Goal: Find specific fact: Find specific fact

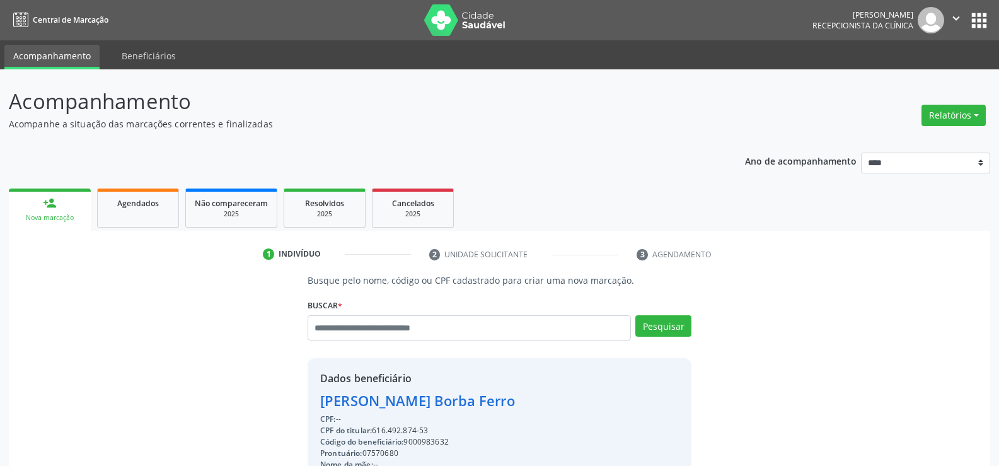
scroll to position [70, 0]
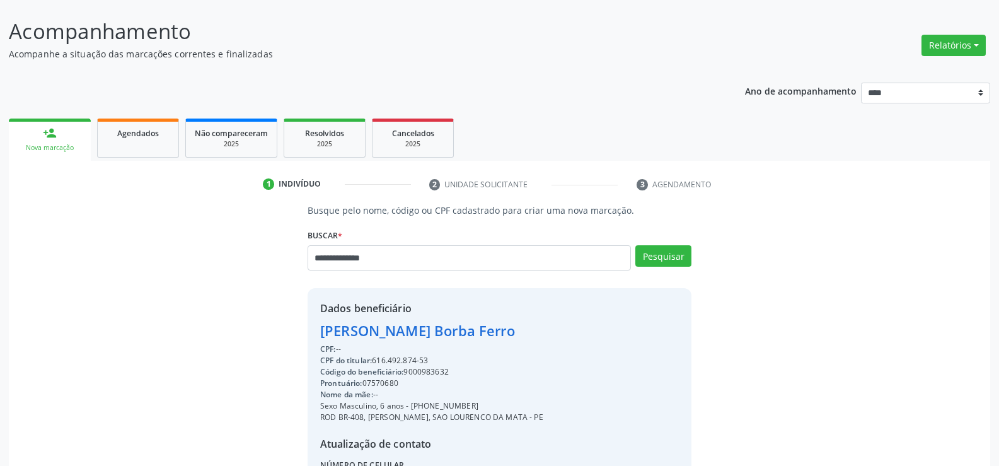
type input "**********"
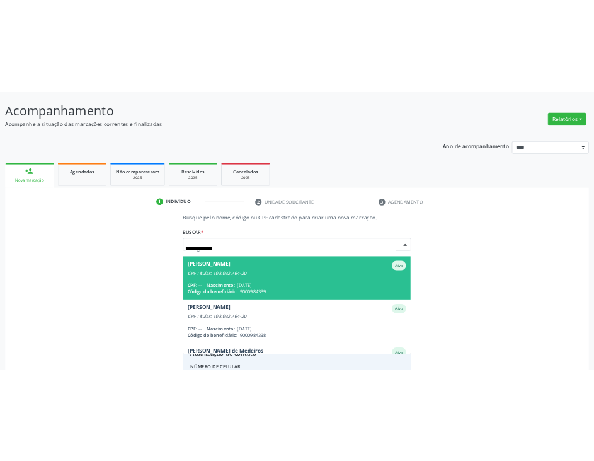
scroll to position [0, 0]
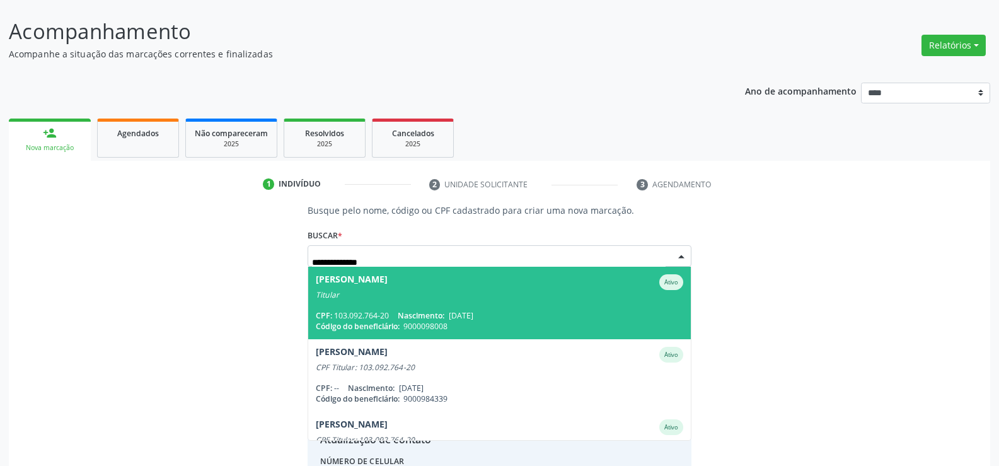
click at [370, 308] on span "[PERSON_NAME] de Lima Cavalcanti Ativo Titular CPF: 103.092.764-20 Nascimento: …" at bounding box center [499, 303] width 383 height 72
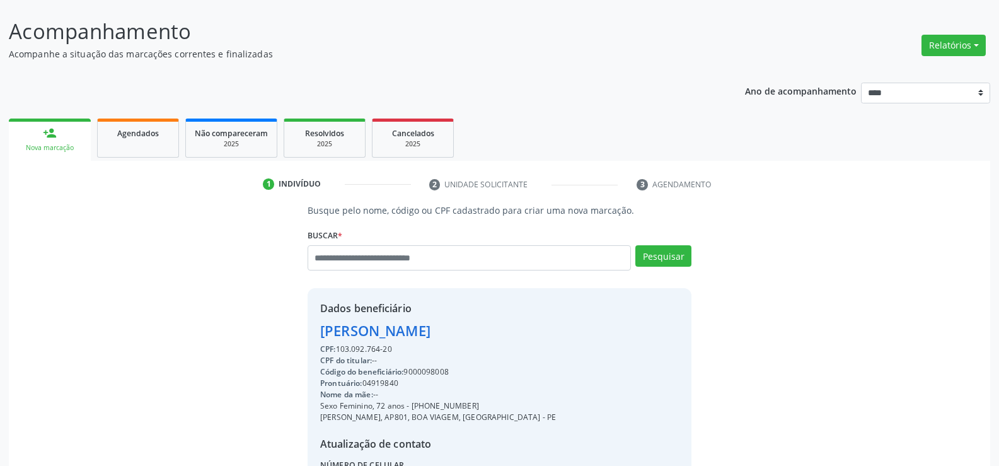
drag, startPoint x: 321, startPoint y: 332, endPoint x: 662, endPoint y: 333, distance: 341.0
click at [662, 333] on div "Dados beneficiário [PERSON_NAME] de Lima Cavalcanti CPF: 103.092.764-20 CPF do …" at bounding box center [500, 409] width 384 height 242
copy div "[PERSON_NAME]"
click at [373, 257] on input "text" at bounding box center [469, 257] width 323 height 25
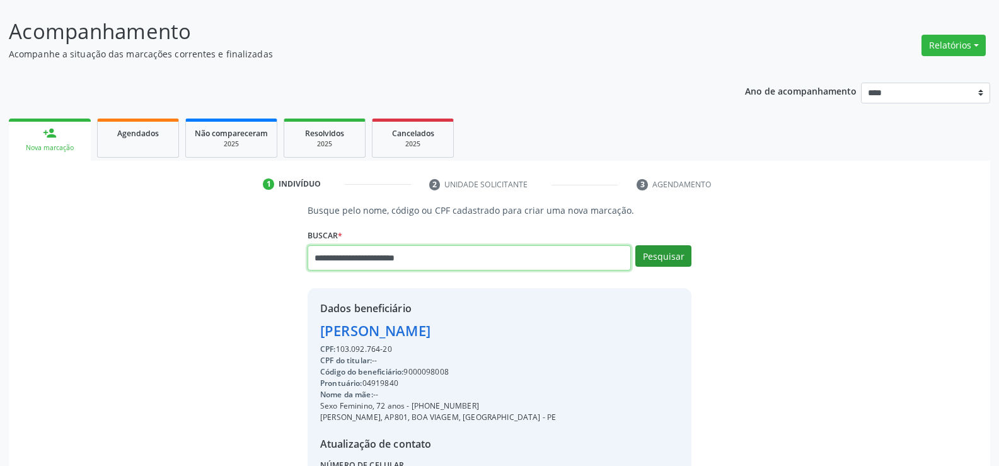
type input "**********"
click at [673, 258] on button "Pesquisar" at bounding box center [663, 255] width 56 height 21
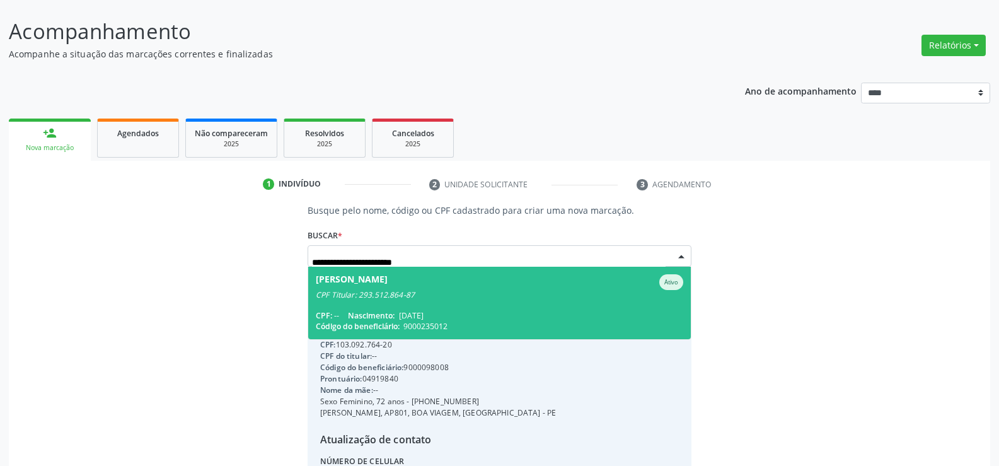
click at [494, 308] on span "[PERSON_NAME] Ativo CPF Titular: 293.512.864-87 CPF: -- Nascimento: [DATE] Códi…" at bounding box center [499, 303] width 383 height 72
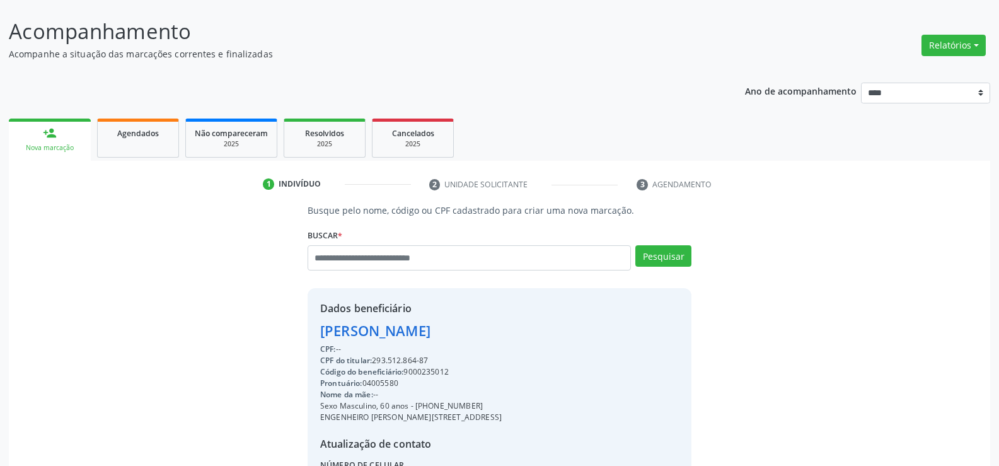
click at [316, 332] on div "Dados beneficiário [PERSON_NAME] CPF: -- CPF do titular: 293.512.864-87 Código …" at bounding box center [500, 409] width 384 height 242
drag, startPoint x: 320, startPoint y: 333, endPoint x: 523, endPoint y: 333, distance: 202.3
click at [502, 333] on div "[PERSON_NAME]" at bounding box center [411, 330] width 182 height 21
copy div "[PERSON_NAME]"
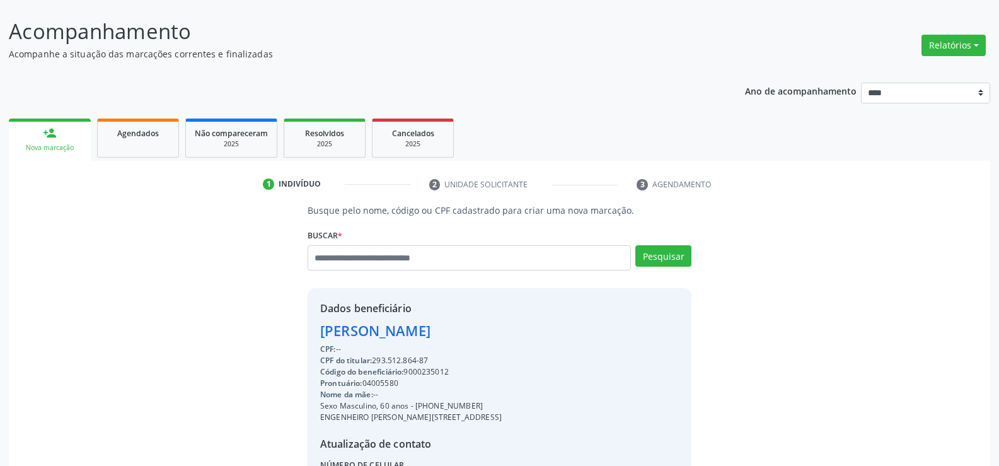
drag, startPoint x: 373, startPoint y: 359, endPoint x: 449, endPoint y: 361, distance: 76.3
click at [449, 361] on div "CPF do titular: 293.512.864-87" at bounding box center [411, 360] width 182 height 11
copy div "293.512.864-87"
